Goal: Transaction & Acquisition: Purchase product/service

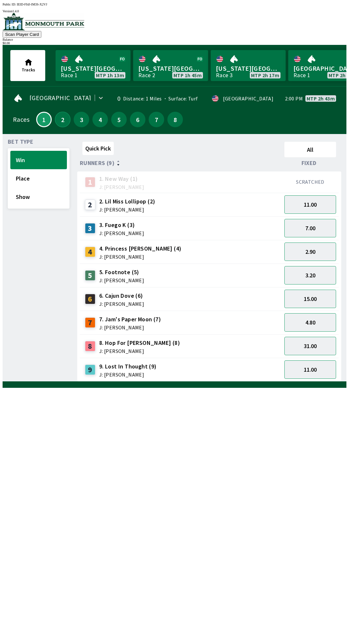
click at [60, 116] on button "2" at bounding box center [63, 120] width 16 height 16
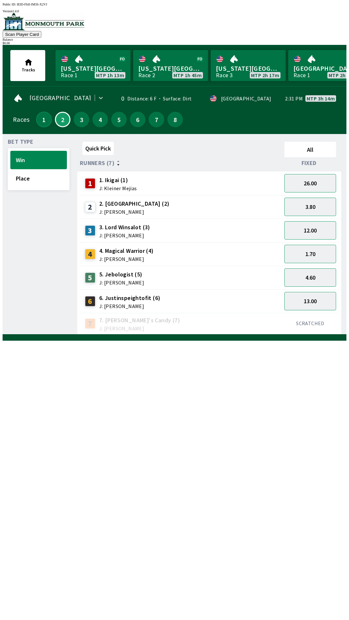
click at [45, 122] on button "1" at bounding box center [44, 120] width 16 height 16
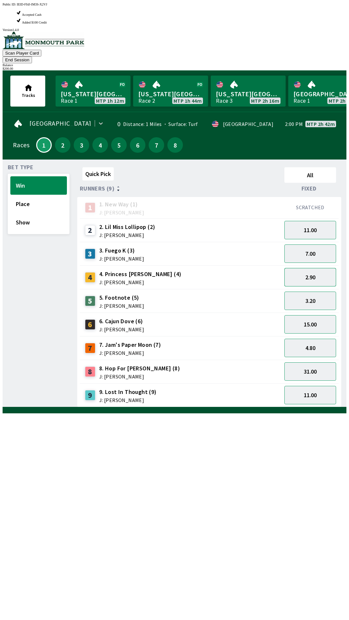
click at [304, 268] on button "2.90" at bounding box center [310, 277] width 52 height 18
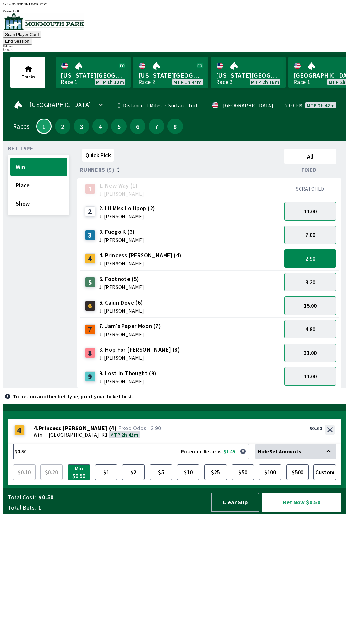
click at [288, 459] on div "Hide Bet Amounts" at bounding box center [295, 452] width 81 height 16
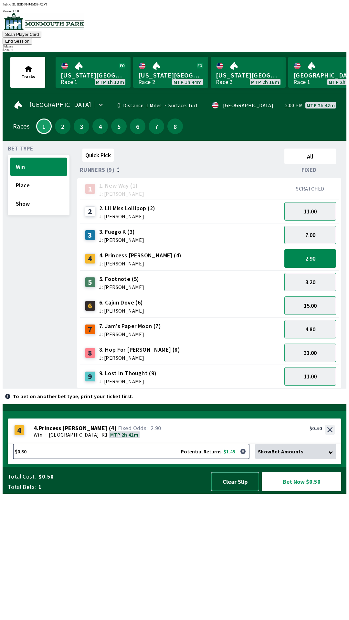
click at [236, 491] on button "Clear Slip" at bounding box center [235, 481] width 48 height 19
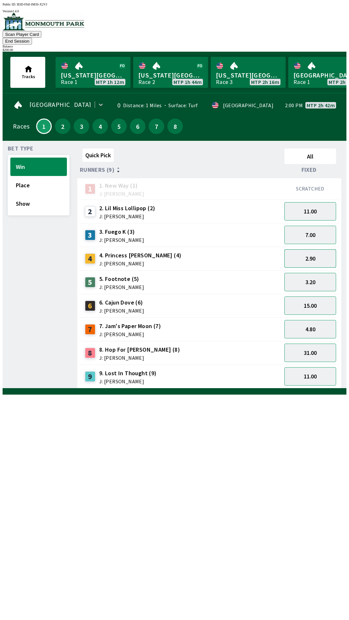
click at [317, 253] on button "2.90" at bounding box center [310, 258] width 52 height 18
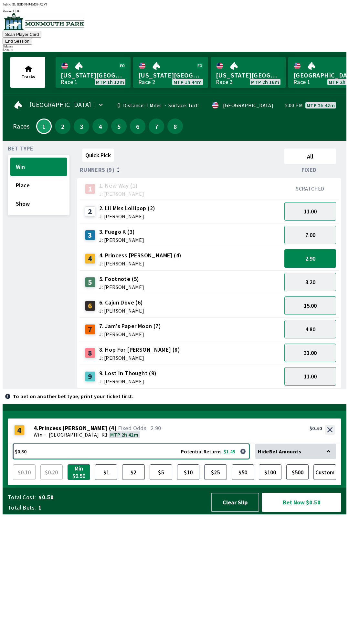
click at [67, 459] on button "$0.50 Potential Returns: $1.45" at bounding box center [131, 452] width 236 height 16
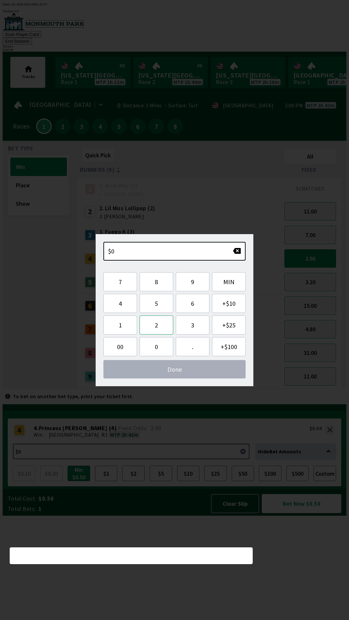
click at [161, 327] on button "2" at bounding box center [157, 325] width 34 height 19
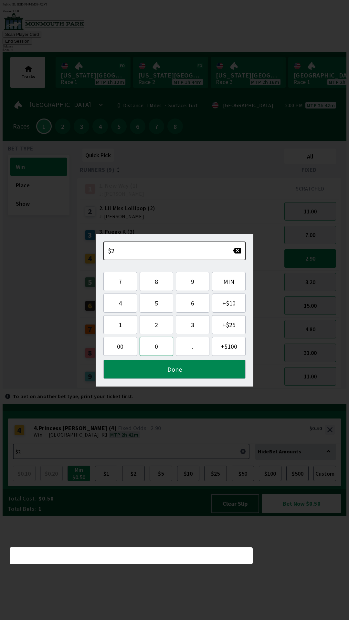
click at [161, 350] on button "0" at bounding box center [157, 346] width 34 height 19
click at [159, 350] on button "0" at bounding box center [157, 346] width 34 height 19
click at [186, 372] on button "Done" at bounding box center [174, 369] width 142 height 19
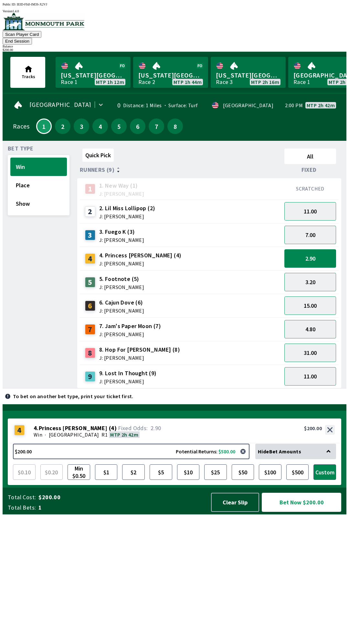
click at [298, 512] on button "Bet Now $200.00" at bounding box center [301, 502] width 79 height 19
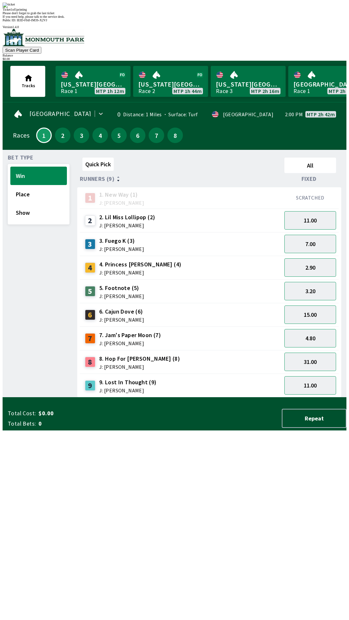
click at [216, 398] on div "Quick Pick All Runners (9) Fixed 1 1. New Way (1) J: [PERSON_NAME] SCRATCHED 2 …" at bounding box center [211, 276] width 269 height 243
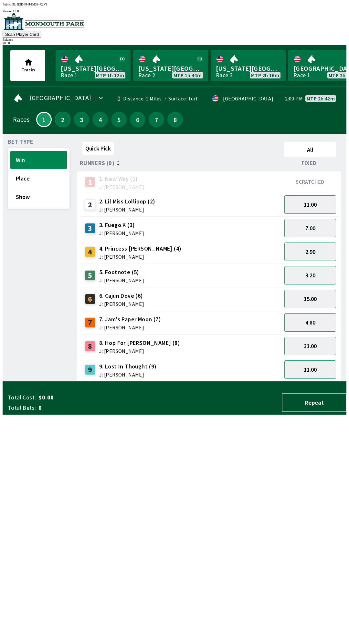
click at [55, 117] on button "2" at bounding box center [63, 120] width 16 height 16
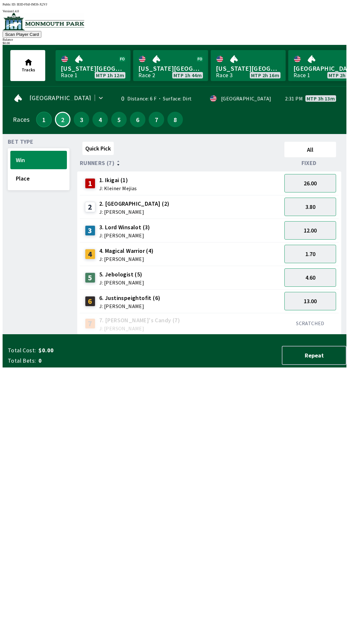
click at [43, 123] on button "1" at bounding box center [44, 120] width 16 height 16
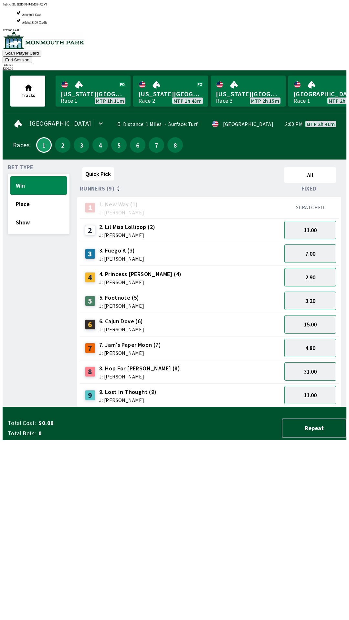
click at [319, 268] on button "2.90" at bounding box center [310, 277] width 52 height 18
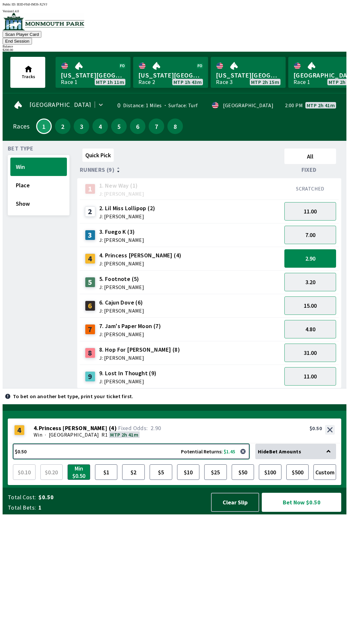
click at [135, 459] on button "$0.50 Potential Returns: $1.45" at bounding box center [131, 452] width 236 height 16
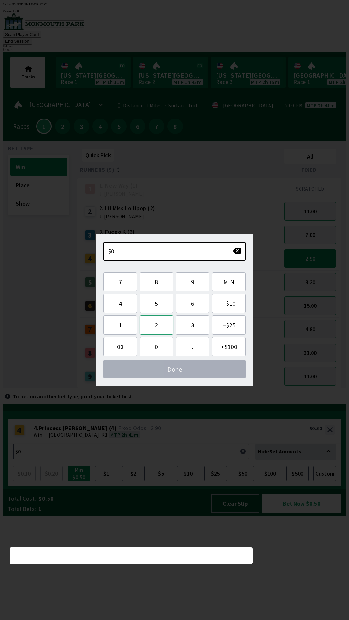
click at [158, 330] on button "2" at bounding box center [157, 325] width 34 height 19
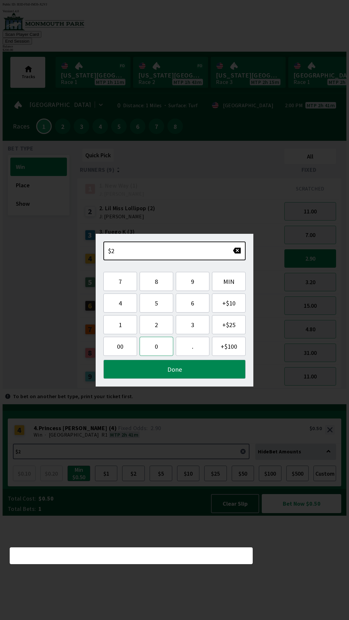
click at [152, 355] on button "0" at bounding box center [157, 346] width 34 height 19
click at [156, 354] on button "0" at bounding box center [157, 346] width 34 height 19
click at [183, 372] on button "Done" at bounding box center [174, 369] width 142 height 19
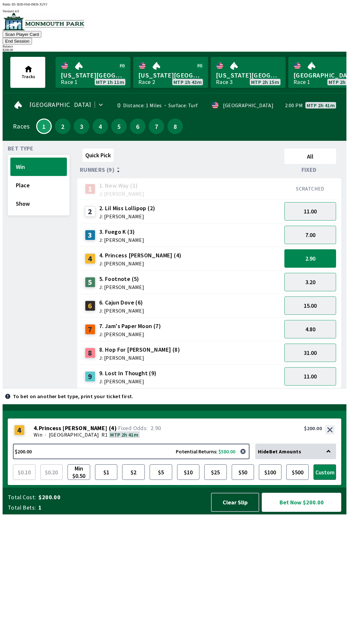
click at [293, 512] on button "Bet Now $200.00" at bounding box center [301, 502] width 79 height 19
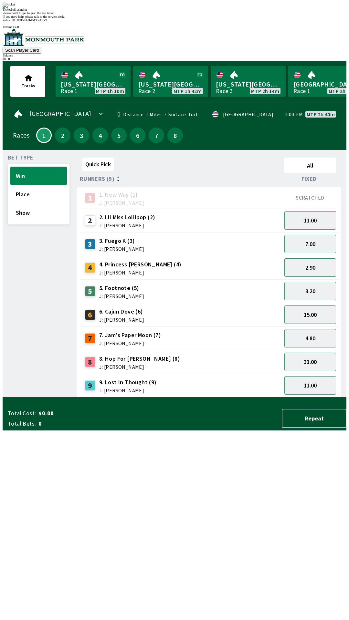
click at [195, 398] on div "Quick Pick All Runners (9) Fixed 1 1. New Way (1) J: [PERSON_NAME] SCRATCHED 2 …" at bounding box center [211, 276] width 269 height 243
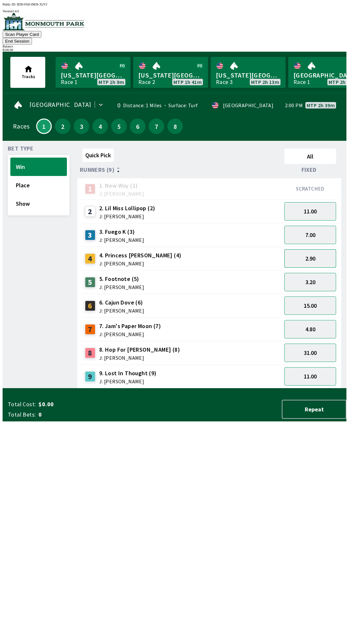
click at [319, 251] on button "2.90" at bounding box center [310, 258] width 52 height 18
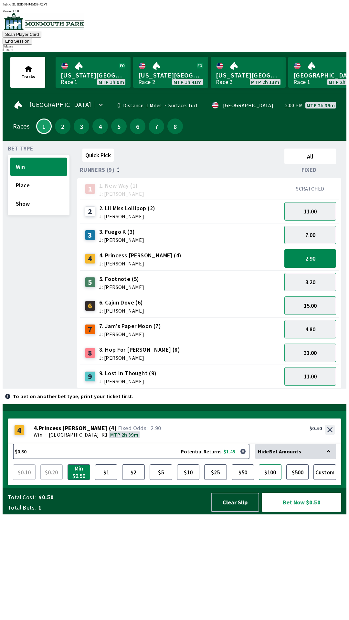
click at [272, 480] on button "$100" at bounding box center [270, 473] width 23 height 16
click at [296, 512] on button "Bet Now $100.00" at bounding box center [301, 502] width 79 height 19
